Goal: Task Accomplishment & Management: Manage account settings

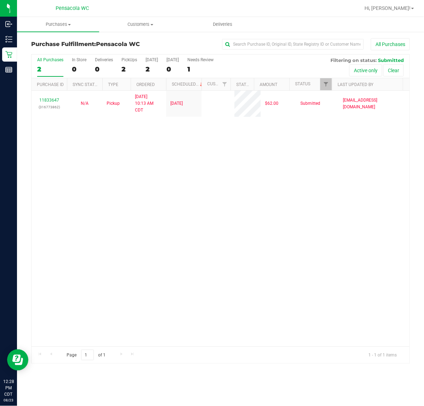
click at [125, 207] on div "11833647 (316773862) N/A Pickup [DATE] 10:13 AM CDT 8/23/2025 $62.00 Submitted …" at bounding box center [221, 219] width 378 height 256
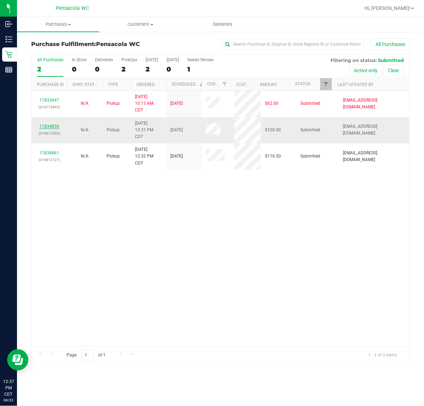
click at [56, 127] on link "11834850" at bounding box center [49, 126] width 20 height 5
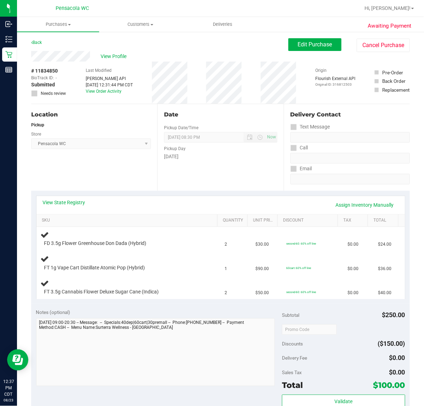
click at [76, 200] on link "View State Registry" at bounding box center [64, 202] width 42 height 7
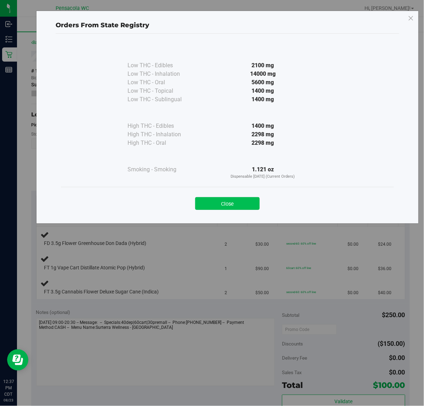
click at [238, 206] on button "Close" at bounding box center [227, 203] width 64 height 13
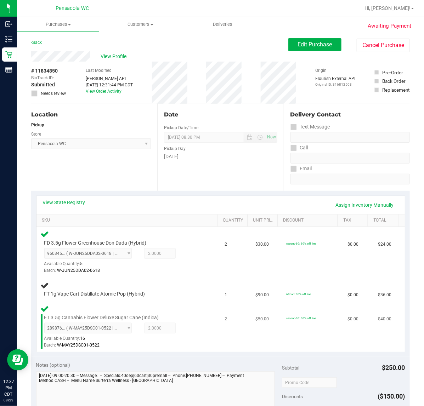
click at [195, 304] on div "FT 3.5g Cannabis Flower Deluxe Sugar Cane (Indica) 2898769982200096 ( W-MAY25DS…" at bounding box center [129, 326] width 176 height 45
click at [177, 291] on div "FT 1g Vape Cart Distillate Atomic Pop (Hybrid)" at bounding box center [121, 294] width 161 height 7
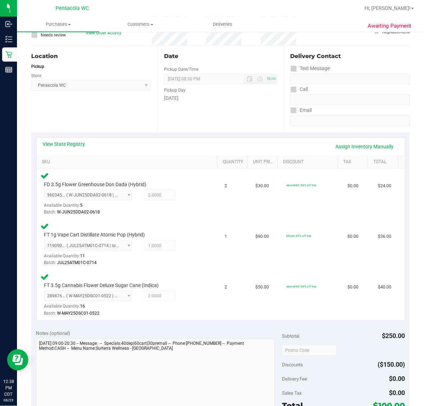
scroll to position [215, 0]
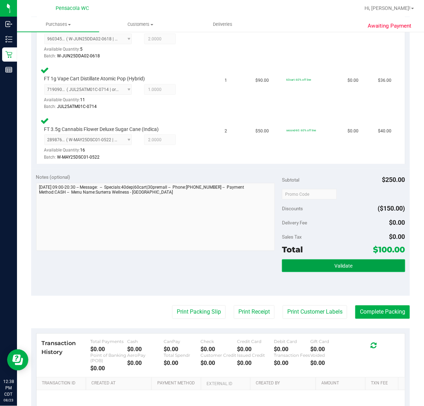
click at [320, 261] on button "Validate" at bounding box center [343, 266] width 123 height 13
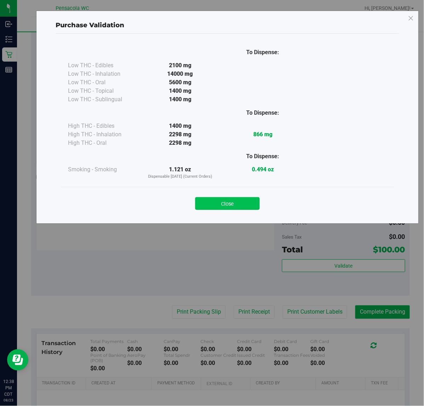
click at [236, 206] on button "Close" at bounding box center [227, 203] width 64 height 13
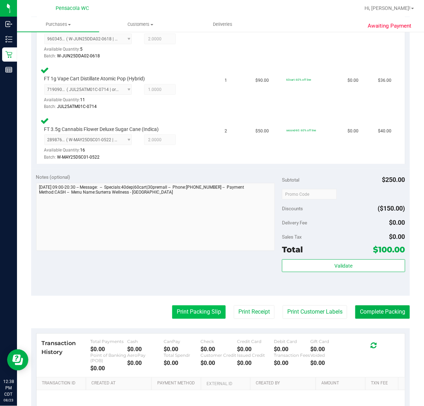
click at [190, 312] on button "Print Packing Slip" at bounding box center [198, 312] width 53 height 13
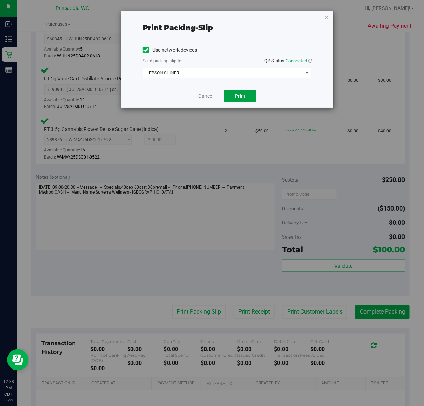
click at [251, 101] on button "Print" at bounding box center [240, 96] width 33 height 12
click at [202, 98] on link "Cancel" at bounding box center [205, 95] width 15 height 7
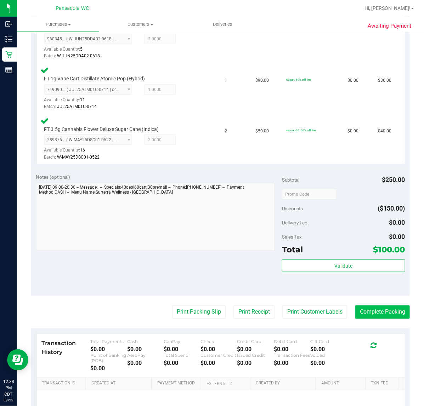
click at [356, 312] on button "Complete Packing" at bounding box center [382, 312] width 55 height 13
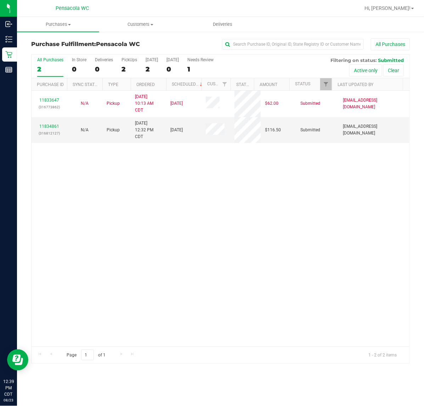
click at [110, 223] on div "11833647 (316773862) N/A Pickup [DATE] 10:13 AM CDT 8/23/2025 $62.00 Submitted …" at bounding box center [221, 219] width 378 height 256
click at [52, 128] on link "11834861" at bounding box center [49, 126] width 20 height 5
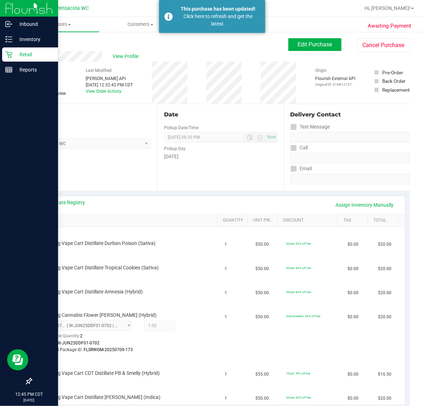
click at [11, 55] on icon at bounding box center [8, 54] width 7 height 7
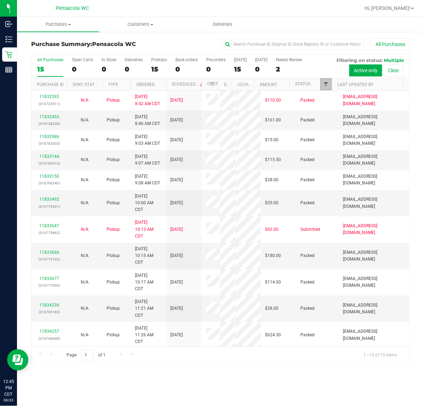
click at [326, 87] on span "Filter" at bounding box center [326, 84] width 6 height 6
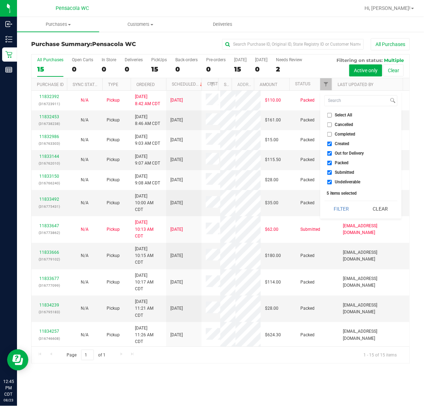
click at [330, 117] on input "Select All" at bounding box center [329, 115] width 5 height 5
checkbox input "true"
click at [330, 117] on input "Select All" at bounding box center [329, 115] width 5 height 5
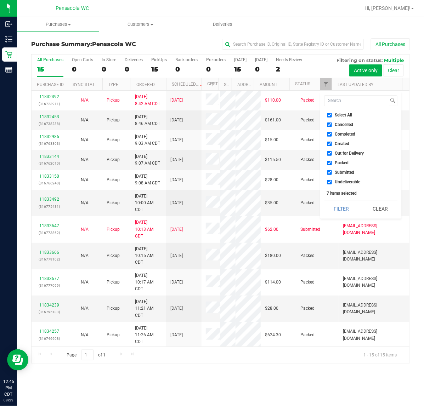
checkbox input "false"
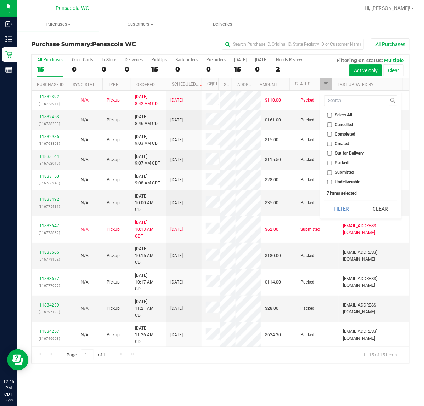
checkbox input "false"
click at [330, 161] on input "Packed" at bounding box center [329, 163] width 5 height 5
checkbox input "true"
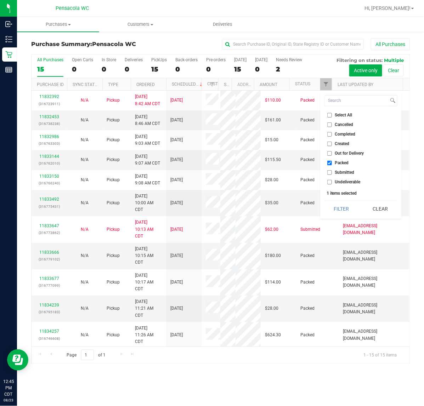
click at [330, 175] on li "Submitted" at bounding box center [360, 172] width 73 height 7
click at [330, 172] on input "Submitted" at bounding box center [329, 172] width 5 height 5
checkbox input "true"
click at [329, 163] on input "Packed" at bounding box center [329, 163] width 5 height 5
checkbox input "false"
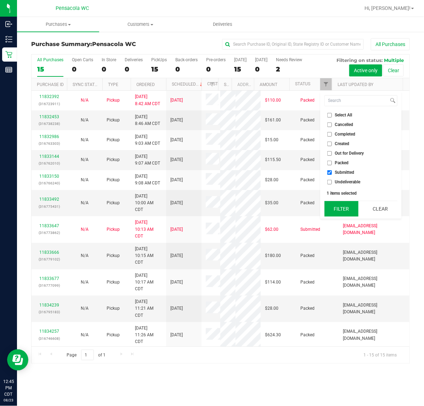
click at [344, 216] on button "Filter" at bounding box center [341, 209] width 34 height 16
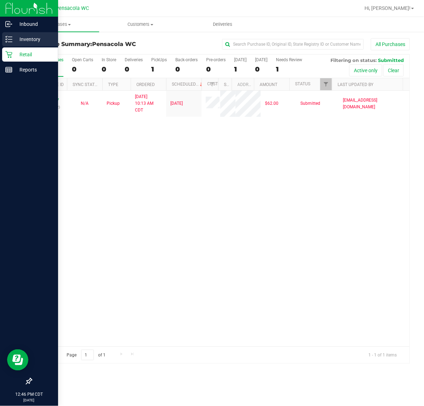
click at [6, 39] on icon at bounding box center [8, 39] width 7 height 7
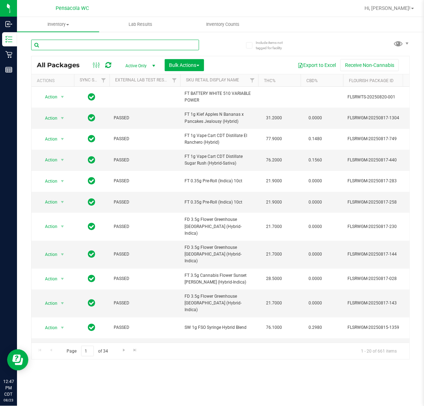
click at [72, 44] on input "text" at bounding box center [115, 45] width 168 height 11
type input "tool"
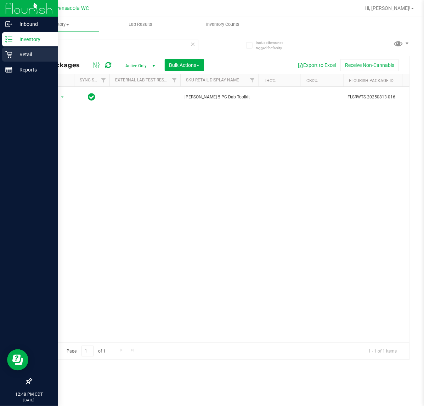
click at [15, 52] on p "Retail" at bounding box center [33, 54] width 42 height 8
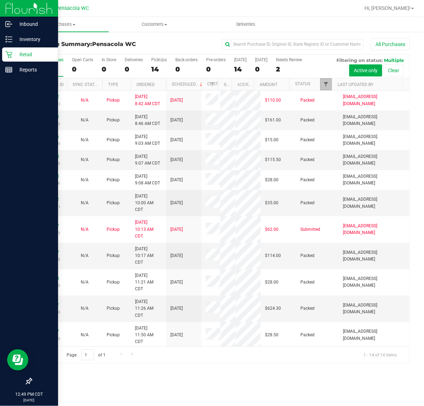
click at [327, 86] on span "Filter" at bounding box center [326, 84] width 6 height 6
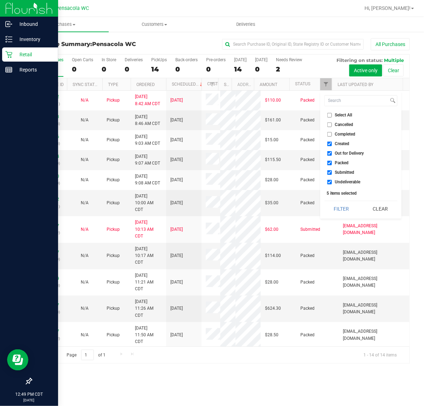
click at [328, 114] on input "Select All" at bounding box center [329, 115] width 5 height 5
checkbox input "true"
click at [328, 114] on input "Select All" at bounding box center [329, 115] width 5 height 5
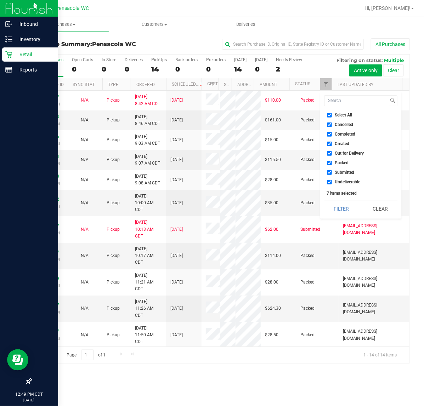
checkbox input "false"
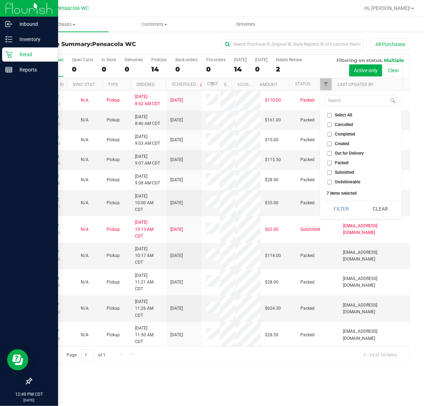
checkbox input "false"
click at [338, 173] on span "Submitted" at bounding box center [344, 172] width 19 height 4
click at [332, 173] on input "Submitted" at bounding box center [329, 172] width 5 height 5
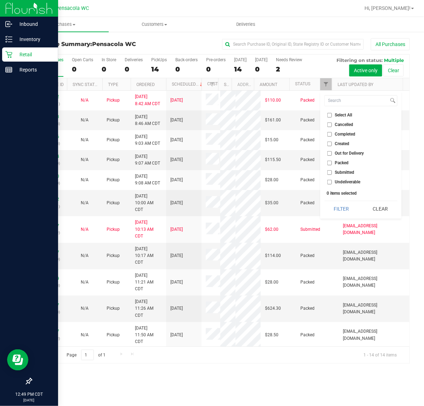
checkbox input "true"
click at [346, 208] on button "Filter" at bounding box center [341, 209] width 34 height 16
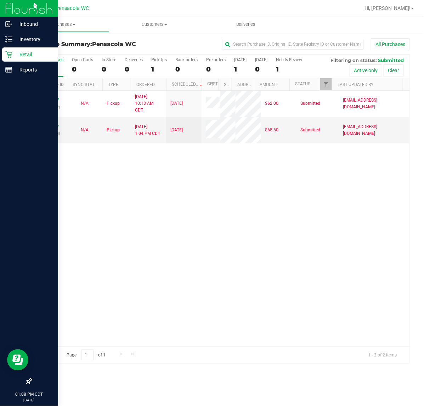
click at [251, 240] on div "11833647 (316773862) N/A Pickup [DATE] 10:13 AM CDT 8/23/2025 $62.00 Submitted …" at bounding box center [221, 219] width 378 height 256
click at [323, 84] on span "Filter" at bounding box center [326, 84] width 6 height 6
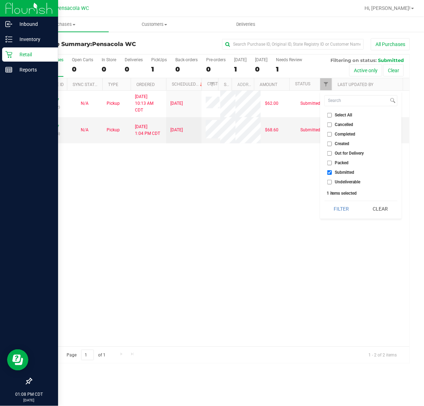
click at [341, 115] on span "Select All" at bounding box center [343, 115] width 17 height 4
click at [332, 115] on input "Select All" at bounding box center [329, 115] width 5 height 5
checkbox input "true"
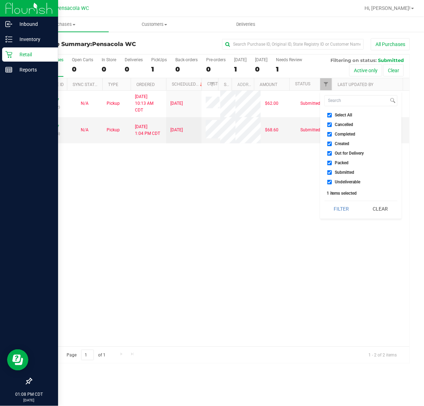
checkbox input "true"
click at [343, 115] on span "Select All" at bounding box center [343, 115] width 17 height 4
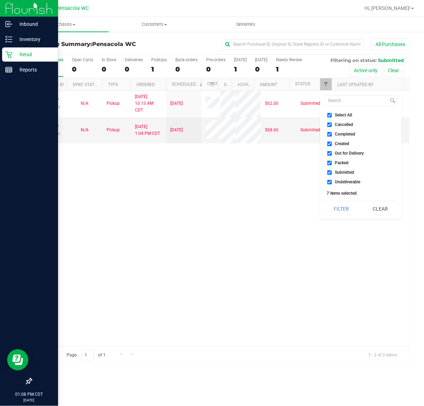
click at [332, 115] on input "Select All" at bounding box center [329, 115] width 5 height 5
checkbox input "false"
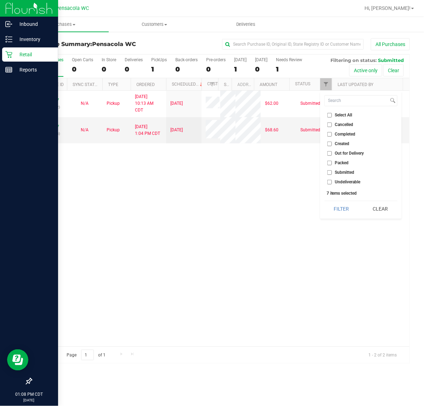
checkbox input "false"
click at [342, 144] on span "Created" at bounding box center [342, 144] width 15 height 4
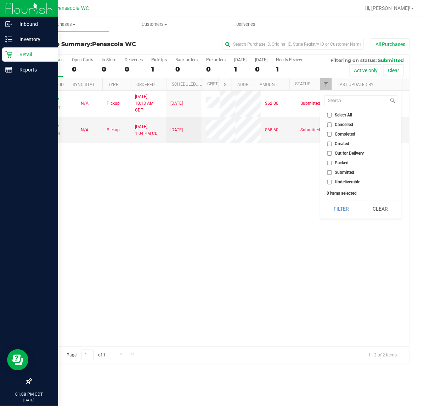
click at [332, 144] on input "Created" at bounding box center [329, 144] width 5 height 5
checkbox input "true"
click at [338, 210] on button "Filter" at bounding box center [341, 209] width 34 height 16
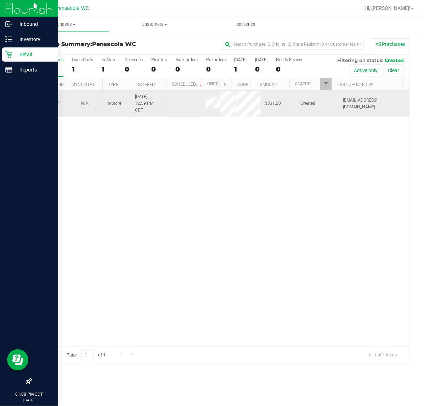
click at [50, 100] on td "11835087" at bounding box center [49, 104] width 35 height 26
click at [50, 106] on link "11835087" at bounding box center [49, 103] width 20 height 5
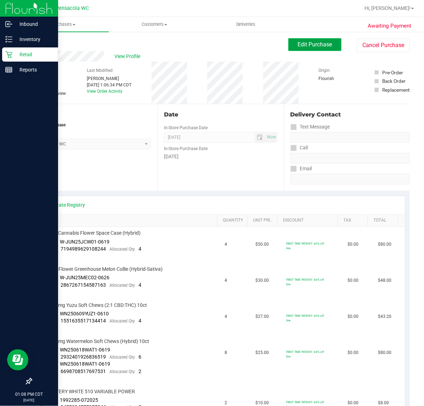
click at [317, 42] on span "Edit Purchase" at bounding box center [315, 44] width 34 height 7
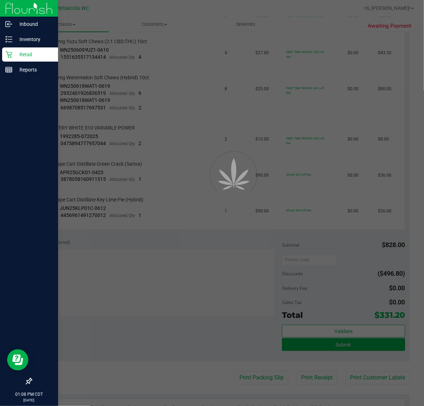
scroll to position [270, 0]
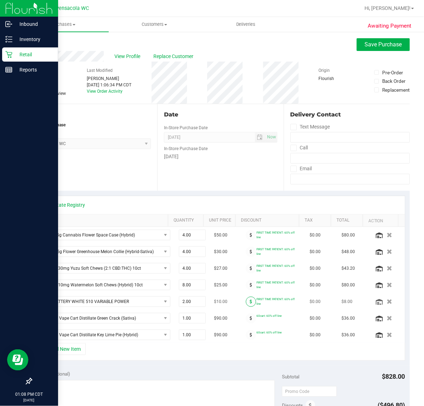
click at [246, 301] on span at bounding box center [251, 302] width 10 height 10
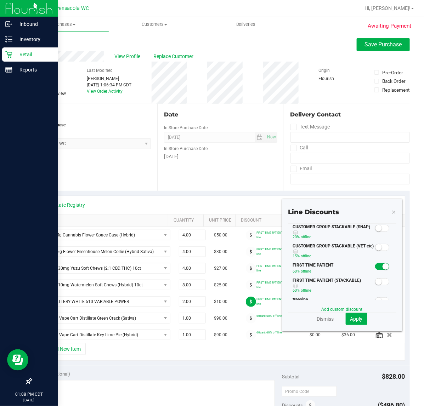
click at [382, 269] on small at bounding box center [385, 266] width 6 height 6
click at [351, 319] on span "Apply" at bounding box center [356, 319] width 12 height 6
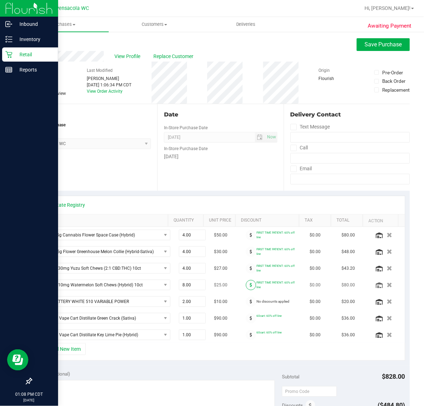
click at [250, 286] on icon at bounding box center [251, 285] width 2 height 4
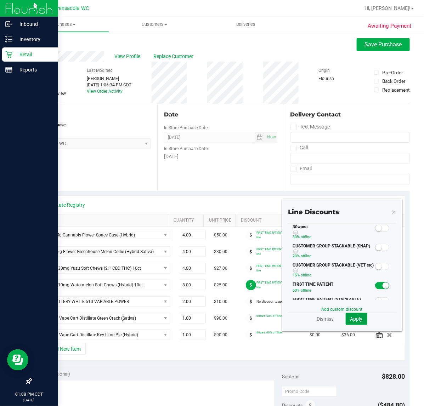
click at [356, 321] on span "Apply" at bounding box center [356, 319] width 12 height 6
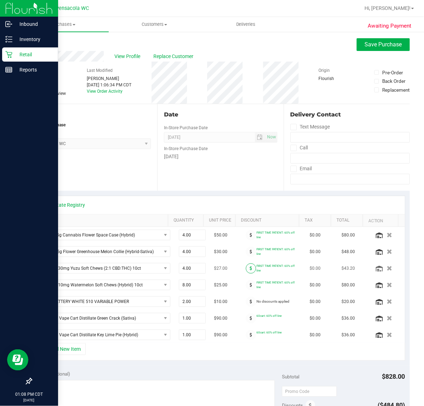
click at [250, 270] on icon at bounding box center [251, 268] width 2 height 4
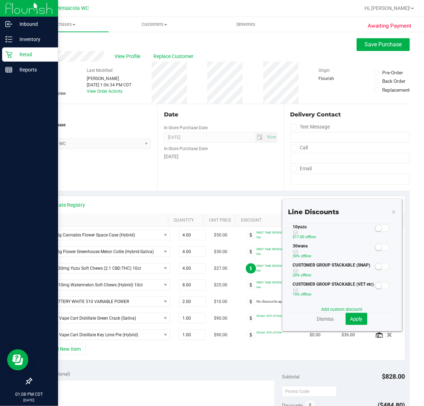
click at [375, 246] on small at bounding box center [378, 247] width 6 height 6
click at [352, 321] on span "Apply" at bounding box center [356, 319] width 12 height 6
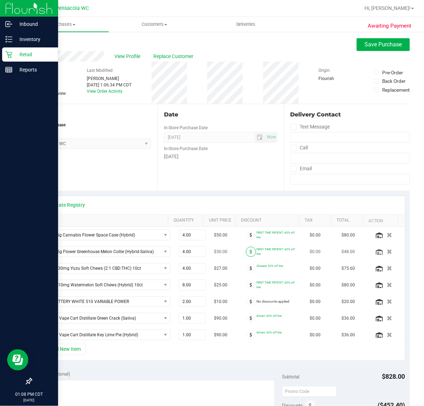
click at [250, 252] on icon at bounding box center [251, 252] width 2 height 4
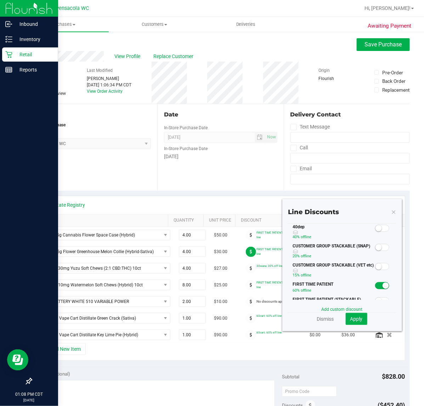
click at [380, 231] on span at bounding box center [382, 228] width 14 height 7
click at [360, 320] on button "Apply" at bounding box center [357, 319] width 22 height 12
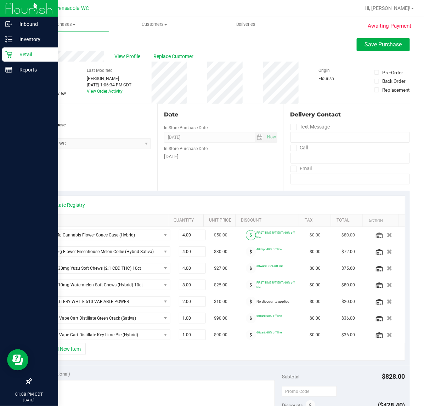
click at [250, 235] on icon at bounding box center [251, 235] width 2 height 4
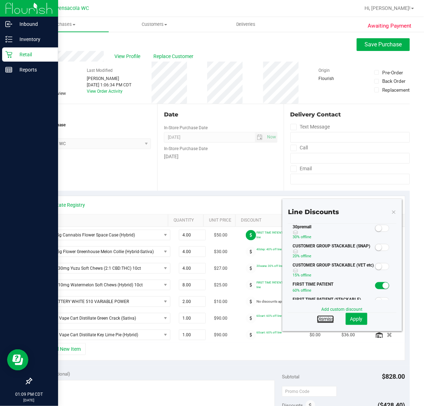
click at [319, 319] on link "Dismiss" at bounding box center [325, 318] width 17 height 7
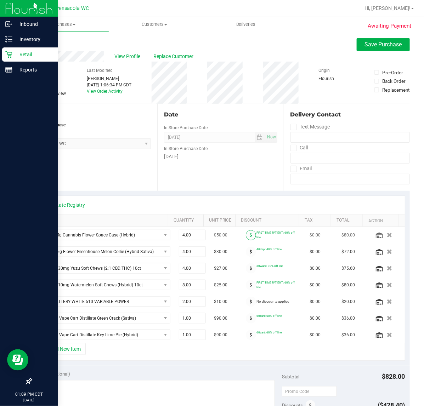
click at [250, 233] on icon at bounding box center [251, 235] width 2 height 4
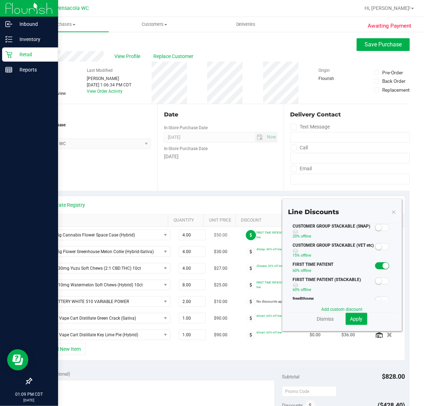
scroll to position [20, 0]
click at [321, 319] on link "Dismiss" at bounding box center [325, 318] width 17 height 7
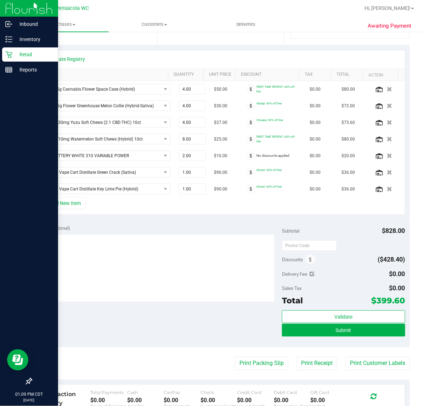
scroll to position [130, 0]
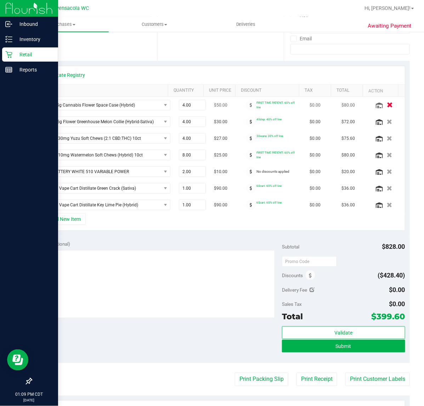
click at [387, 105] on icon "button" at bounding box center [390, 105] width 6 height 5
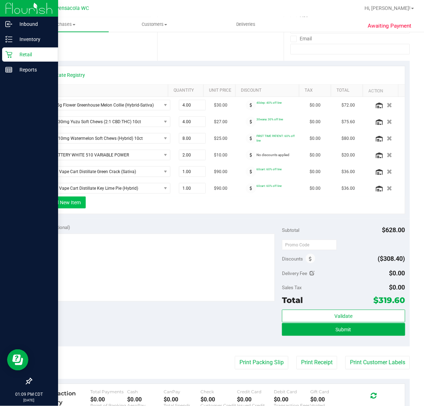
click at [69, 204] on button "+ Add New Item" at bounding box center [64, 202] width 44 height 12
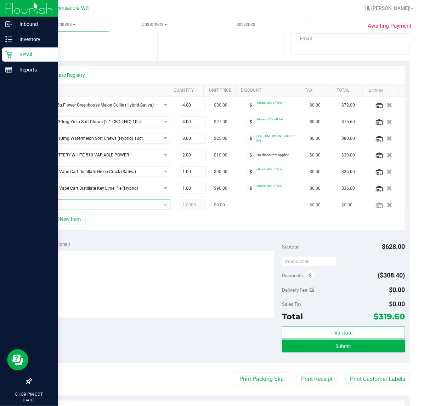
click at [112, 210] on span "NO DATA FOUND" at bounding box center [101, 205] width 120 height 10
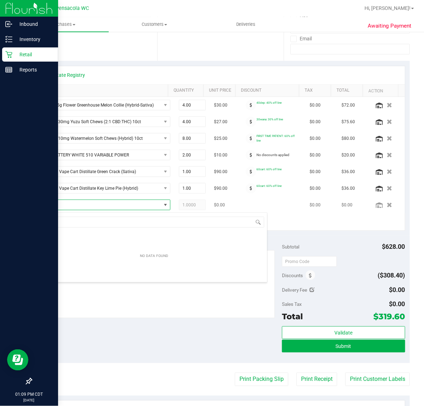
scroll to position [11, 116]
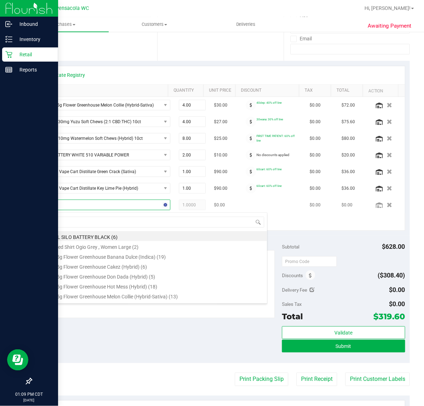
type input "jcw"
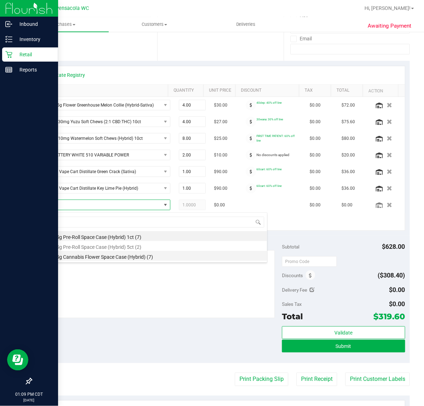
click at [152, 257] on li "FT 3.5g Cannabis Flower Space Case (Hybrid) (7)" at bounding box center [154, 256] width 226 height 10
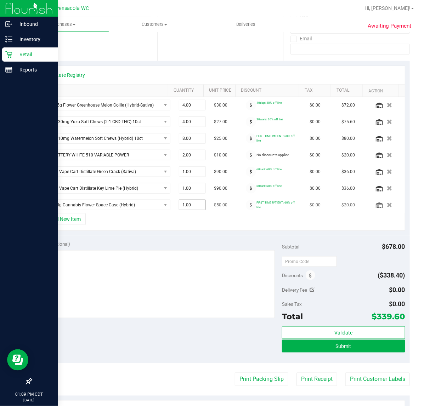
click at [179, 206] on input "1.00" at bounding box center [192, 205] width 26 height 10
type input "1"
type input "2"
click at [229, 236] on div "View State Registry SKU Quantity Unit Price Discount Tax Total Action FD 3.5g F…" at bounding box center [220, 148] width 378 height 175
type input "2.00"
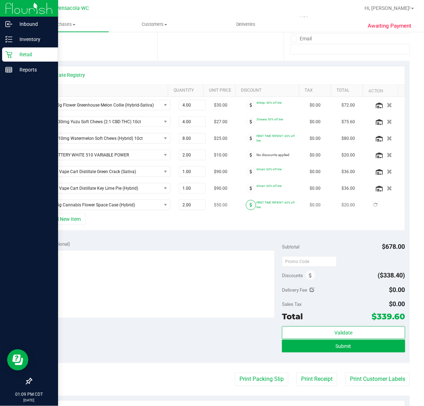
click at [250, 207] on icon at bounding box center [251, 205] width 2 height 4
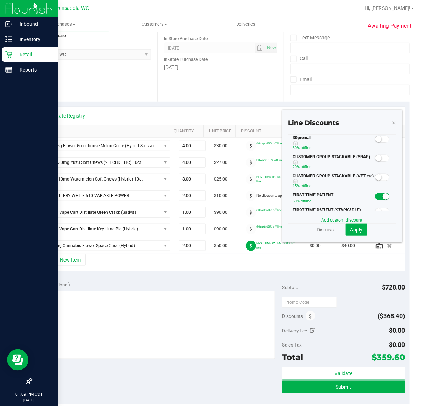
scroll to position [89, 0]
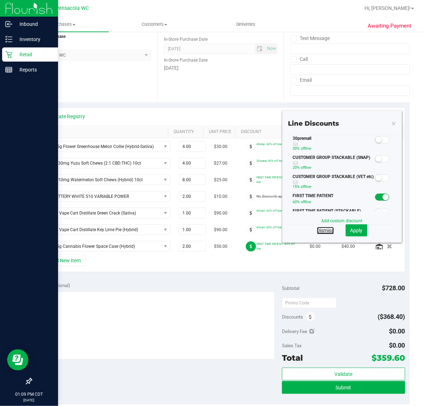
click at [319, 233] on link "Dismiss" at bounding box center [325, 230] width 17 height 7
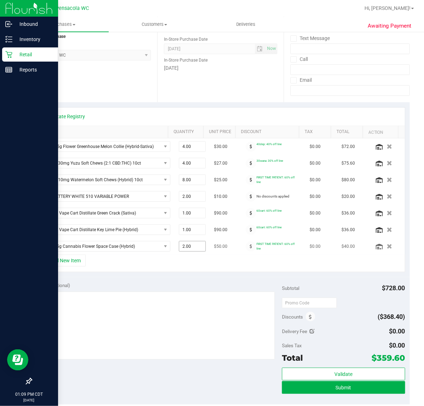
click at [179, 250] on input "2.00" at bounding box center [192, 246] width 26 height 10
type input "1"
click at [205, 264] on div "+ Add New Item" at bounding box center [220, 264] width 369 height 18
type input "1.00"
click at [210, 252] on td "$50.00" at bounding box center [226, 246] width 32 height 16
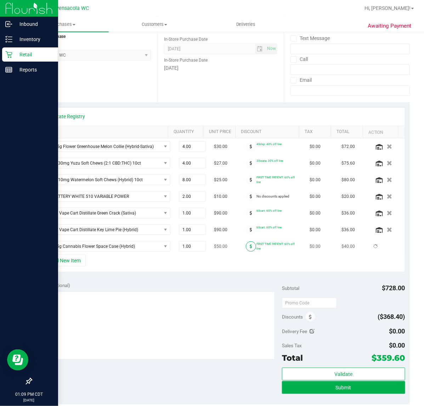
click at [250, 248] on icon at bounding box center [251, 246] width 2 height 4
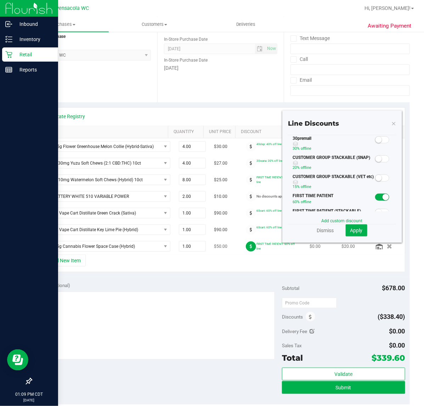
click at [250, 248] on icon at bounding box center [251, 246] width 2 height 4
click at [199, 271] on div "+ Add New Item" at bounding box center [220, 264] width 369 height 18
click at [358, 234] on button "Apply" at bounding box center [357, 230] width 22 height 12
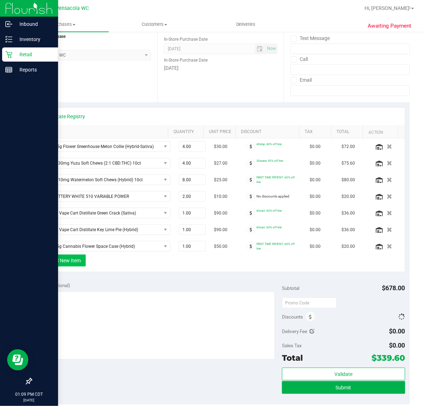
click at [73, 264] on button "+ Add New Item" at bounding box center [64, 261] width 44 height 12
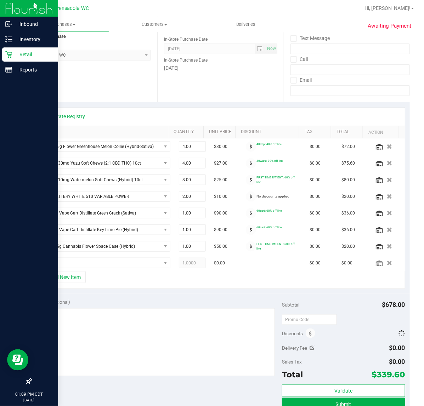
click at [125, 271] on div "+ Add New Item" at bounding box center [220, 280] width 369 height 18
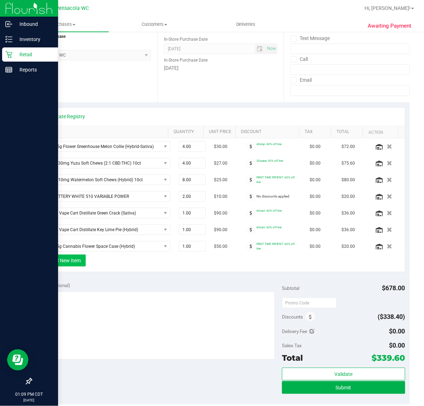
click at [73, 264] on button "+ Add New Item" at bounding box center [64, 261] width 44 height 12
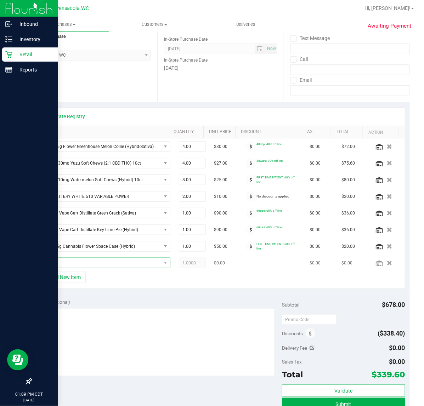
click at [124, 267] on span "NO DATA FOUND" at bounding box center [101, 263] width 120 height 10
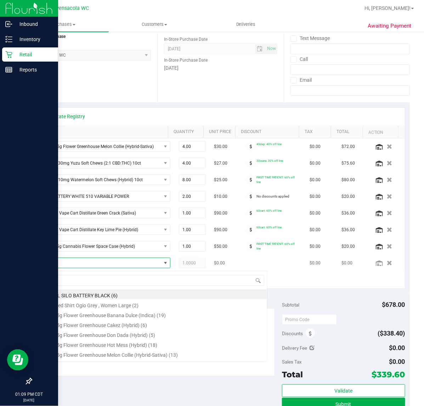
scroll to position [11, 110]
type input "jcw"
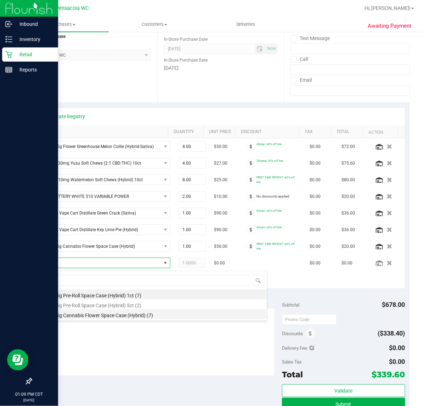
click at [156, 315] on li "FT 3.5g Cannabis Flower Space Case (Hybrid) (7)" at bounding box center [154, 314] width 226 height 10
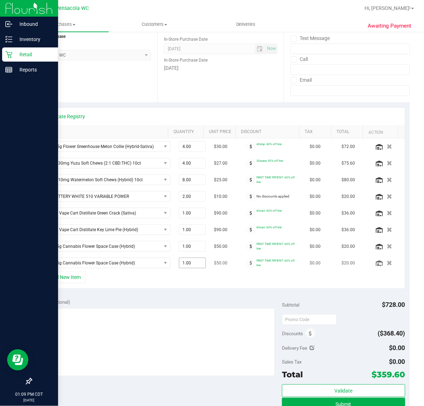
click at [179, 266] on input "1.00" at bounding box center [192, 263] width 26 height 10
type input "3"
click at [232, 292] on div "View State Registry SKU Quantity Unit Price Discount Tax Total Action FD 3.5g F…" at bounding box center [220, 198] width 378 height 192
type input "3.00"
click at [250, 265] on icon at bounding box center [251, 263] width 2 height 4
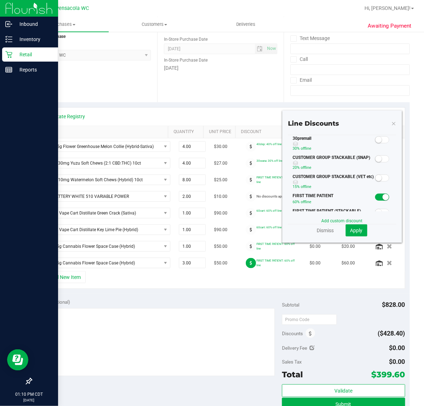
click at [375, 139] on small at bounding box center [378, 140] width 6 height 6
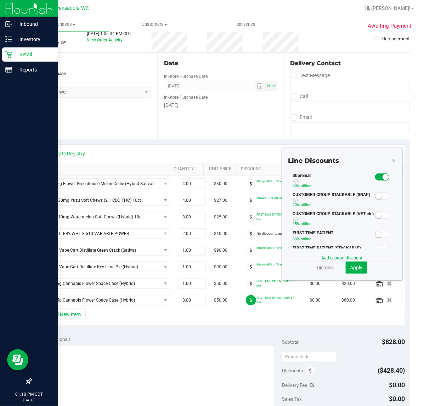
scroll to position [31, 0]
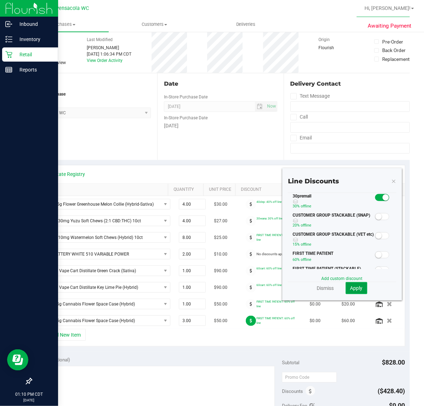
click at [354, 287] on span "Apply" at bounding box center [356, 288] width 12 height 6
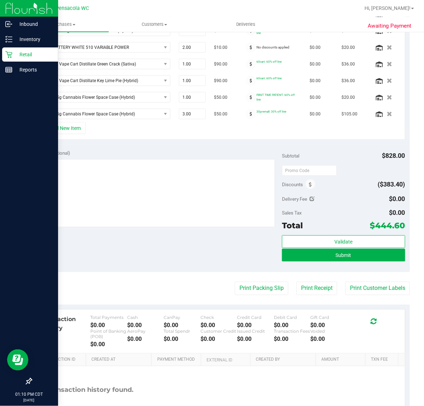
scroll to position [289, 0]
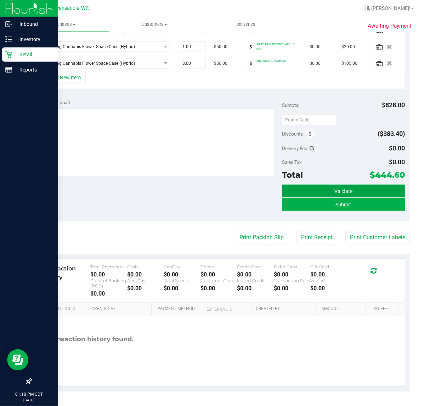
click at [344, 193] on span "Validate" at bounding box center [343, 192] width 18 height 6
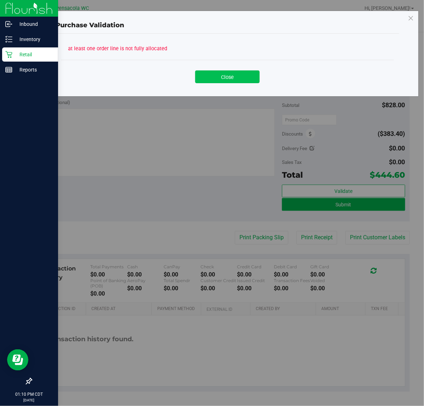
click at [243, 80] on button "Close" at bounding box center [227, 76] width 64 height 13
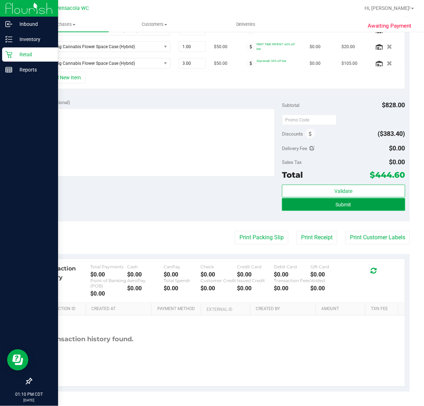
click at [343, 210] on button "Submit" at bounding box center [343, 204] width 123 height 13
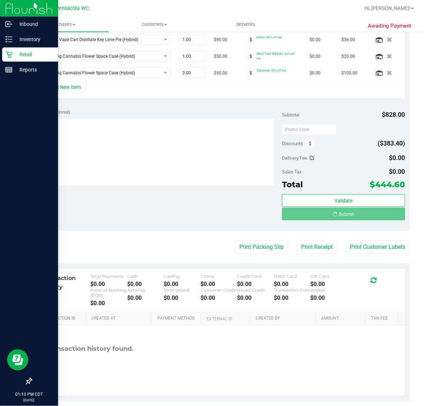
scroll to position [268, 0]
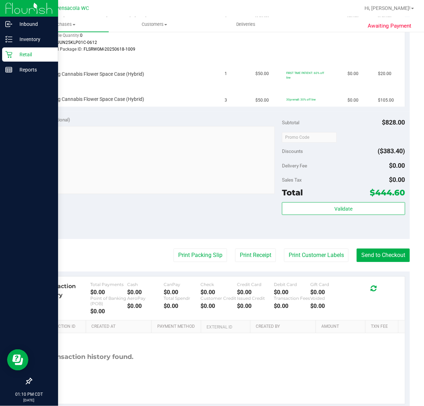
scroll to position [565, 0]
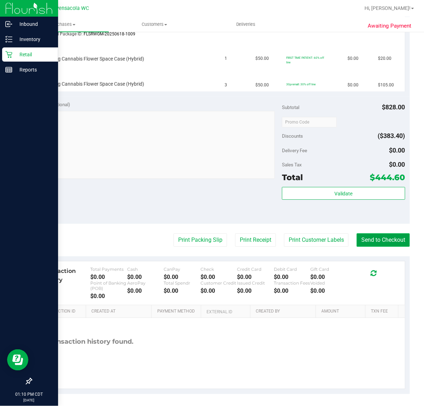
click at [383, 243] on button "Send to Checkout" at bounding box center [383, 239] width 53 height 13
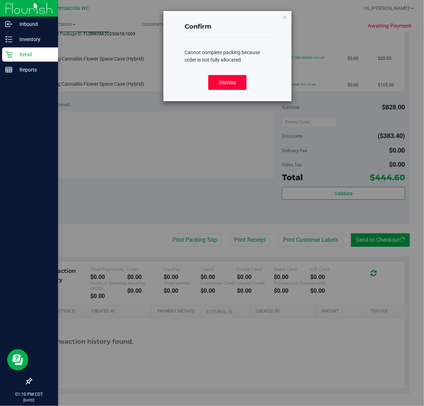
click at [225, 82] on button "Dismiss" at bounding box center [227, 82] width 39 height 15
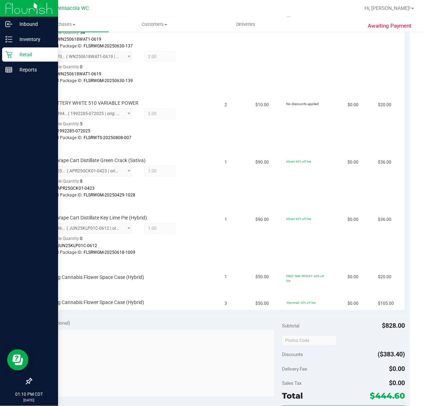
scroll to position [388, 0]
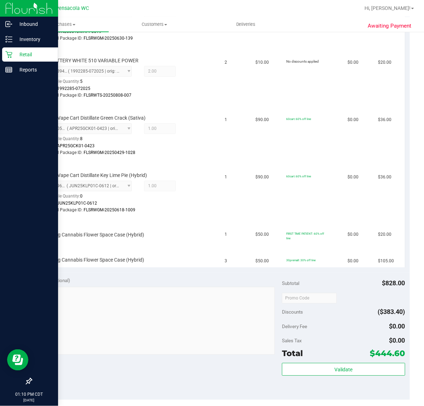
click at [167, 275] on div "Notes (optional) Subtotal $828.00 Discounts ($383.40) Delivery Fee $0.00 Sales …" at bounding box center [220, 336] width 378 height 127
click at [175, 266] on td "FT 3.5g Cannabis Flower Space Case (Hybrid)" at bounding box center [128, 256] width 184 height 24
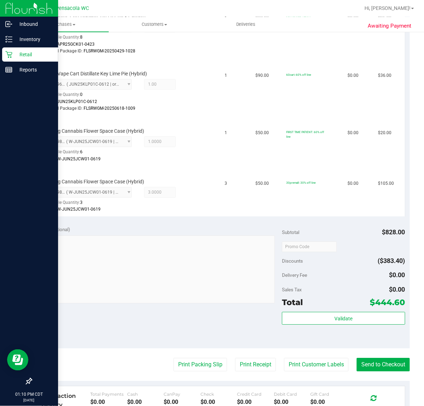
scroll to position [548, 0]
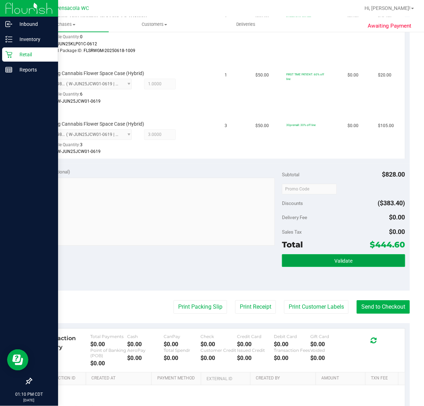
click at [346, 259] on span "Validate" at bounding box center [343, 261] width 18 height 6
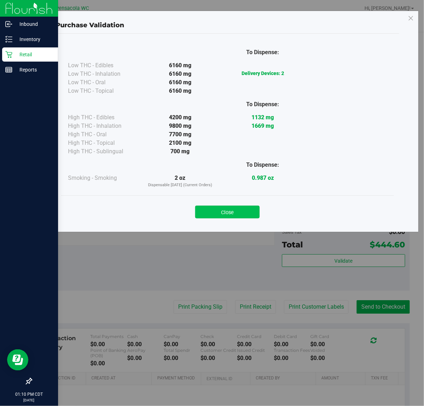
click at [230, 208] on button "Close" at bounding box center [227, 212] width 64 height 13
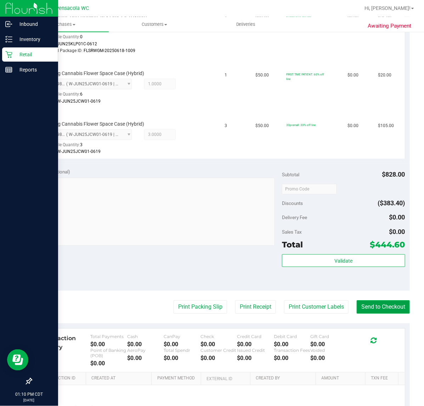
click at [393, 304] on button "Send to Checkout" at bounding box center [383, 306] width 53 height 13
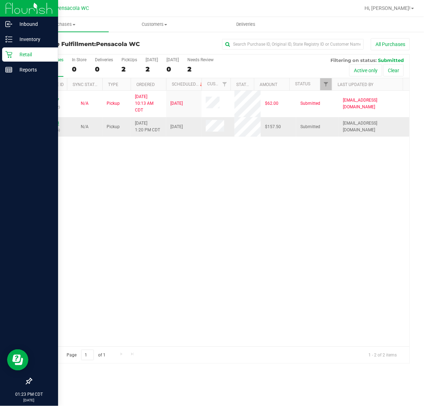
click at [50, 126] on link "11835248" at bounding box center [49, 123] width 20 height 5
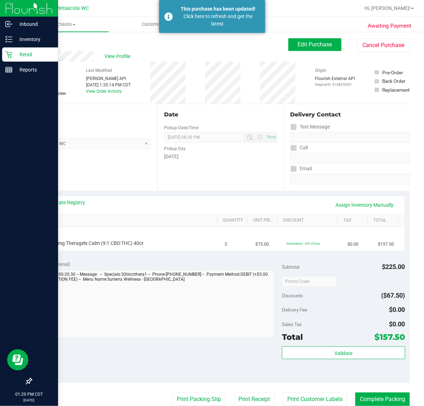
click at [7, 52] on icon at bounding box center [8, 54] width 7 height 7
